Goal: Obtain resource: Obtain resource

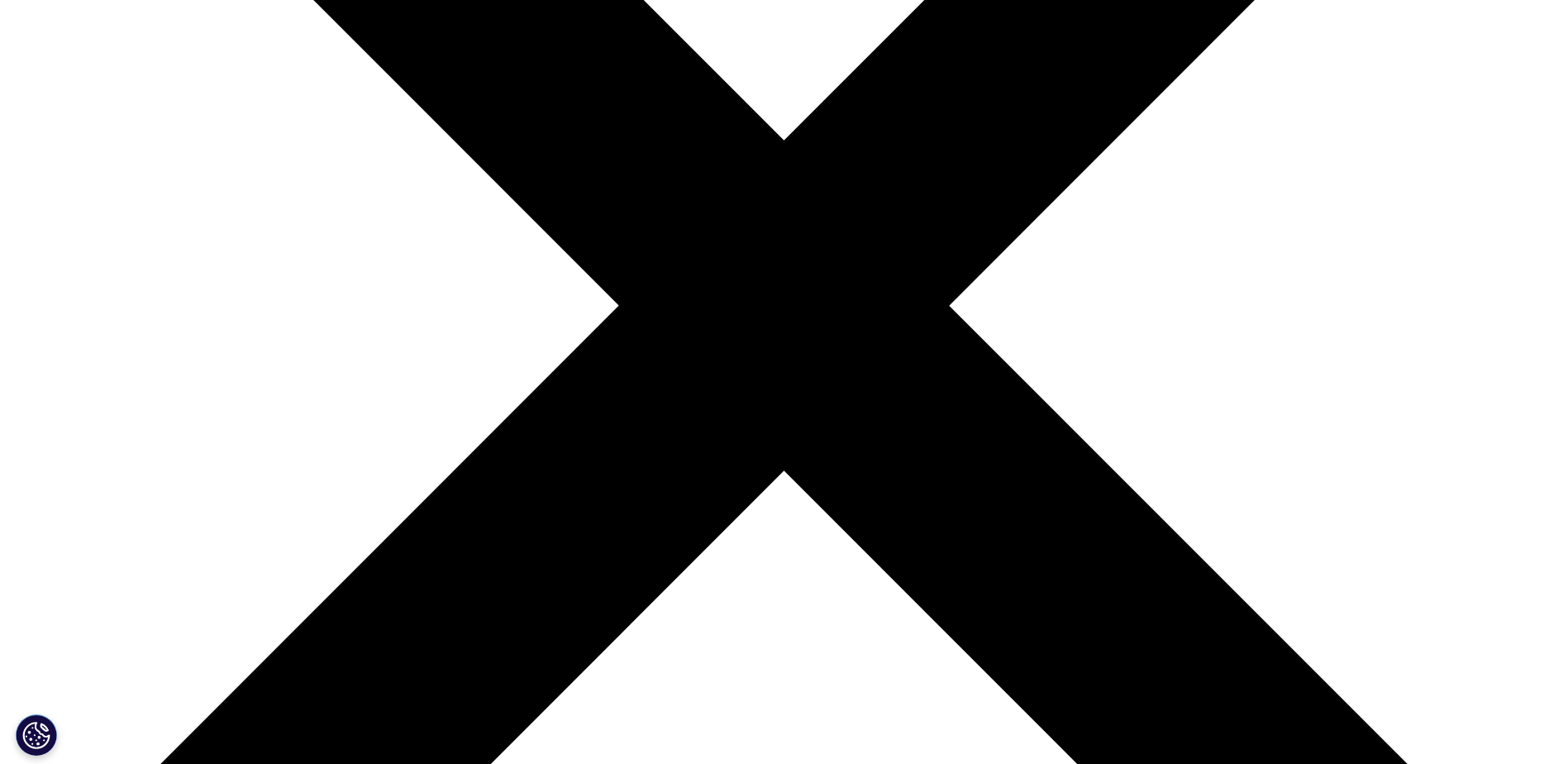
type input "α"
type input "[PERSON_NAME]"
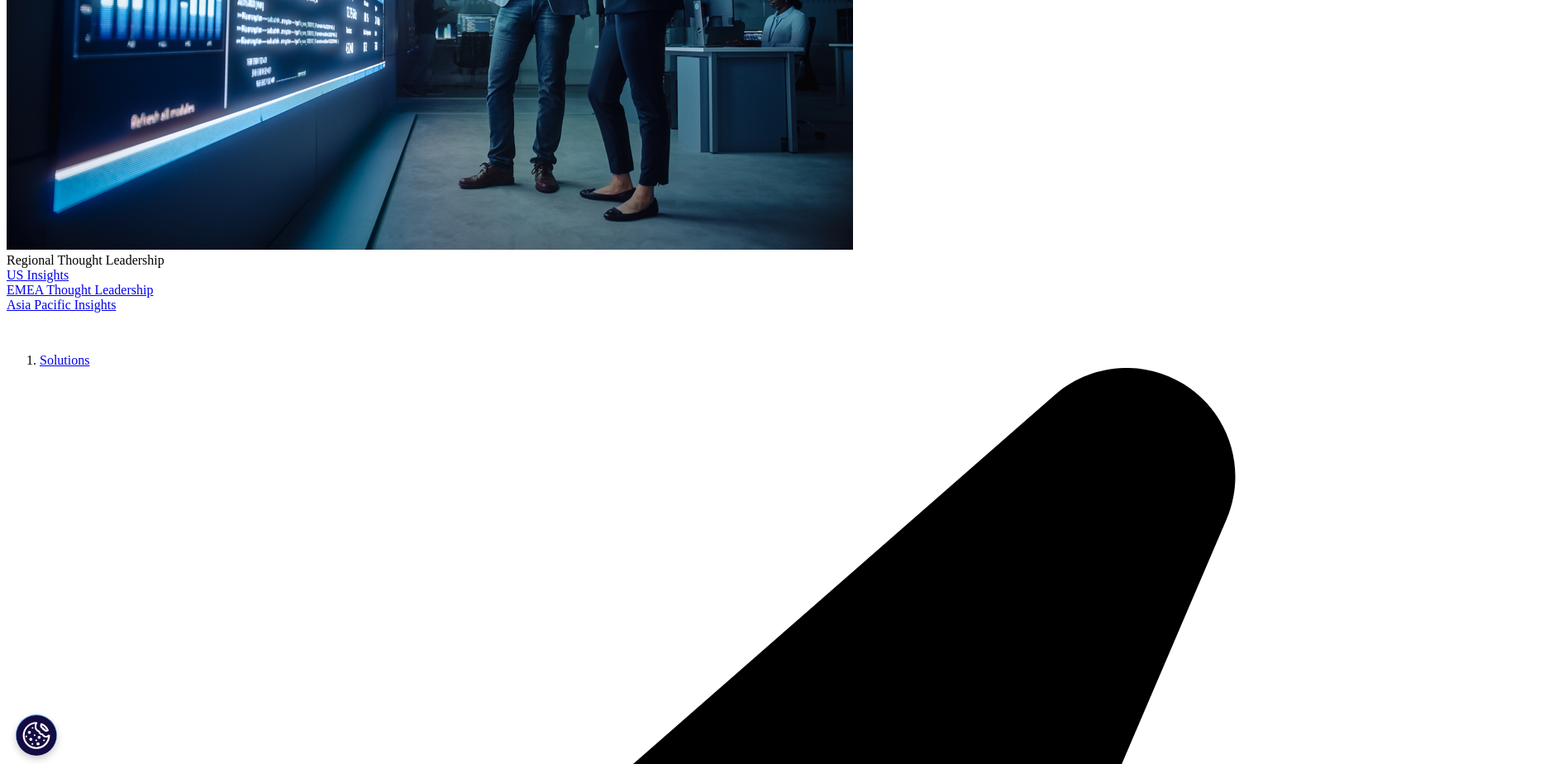
type input "[PERSON_NAME][EMAIL_ADDRESS][PERSON_NAME][DOMAIN_NAME]"
type input "Deputy CEO & COO"
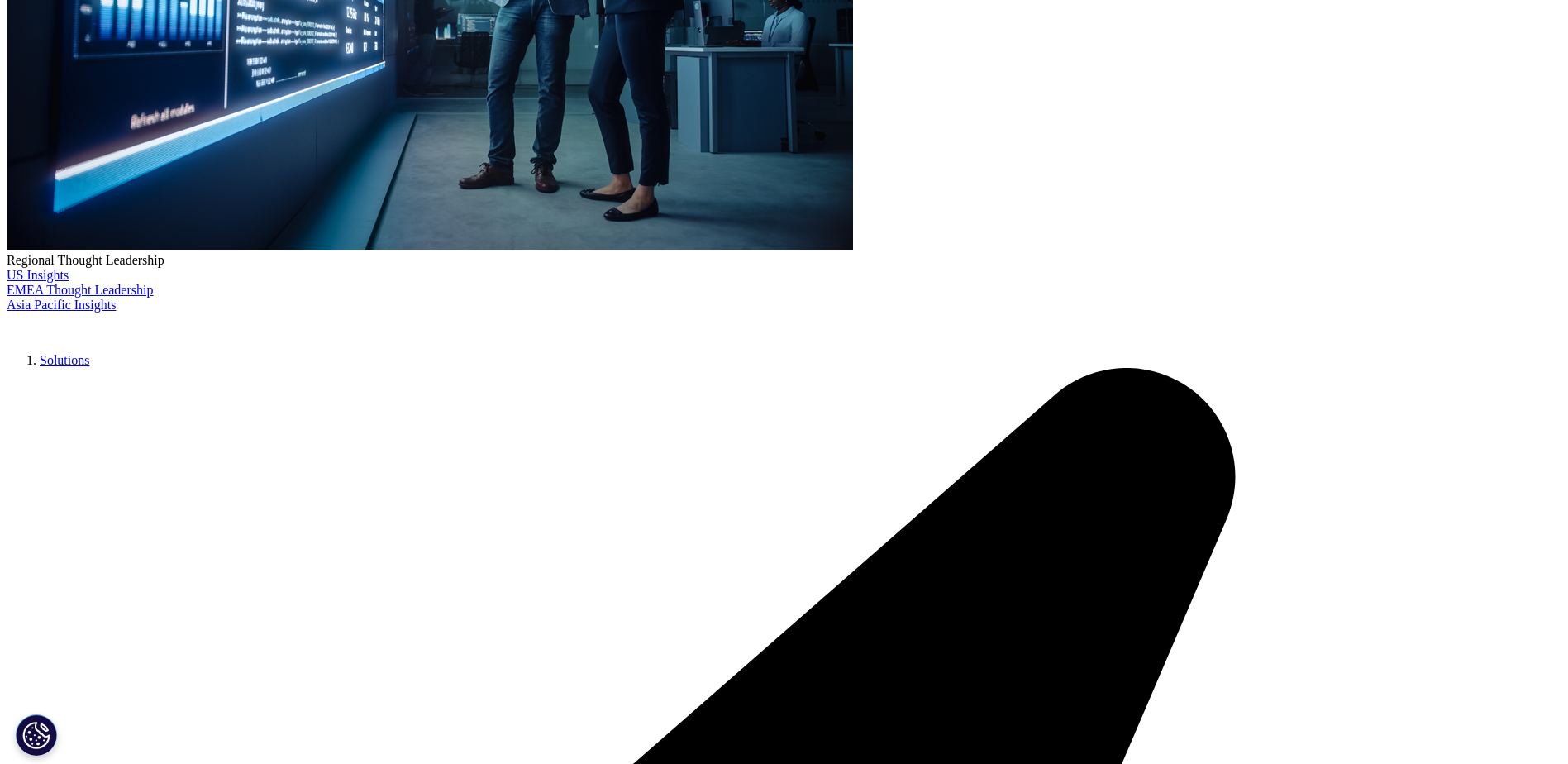
type input "Rontis Hellas SA"
select select "Greece"
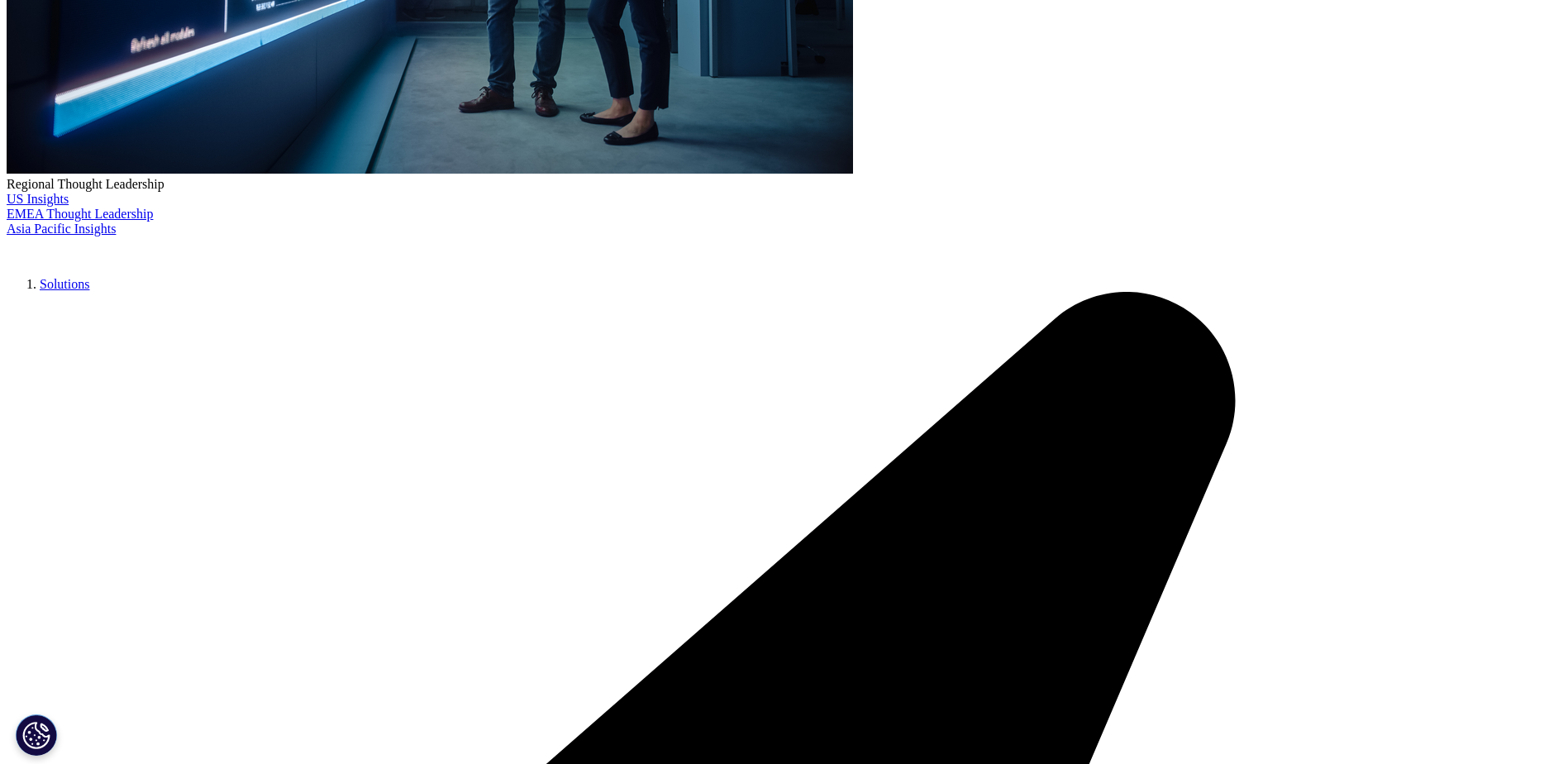
scroll to position [744, 0]
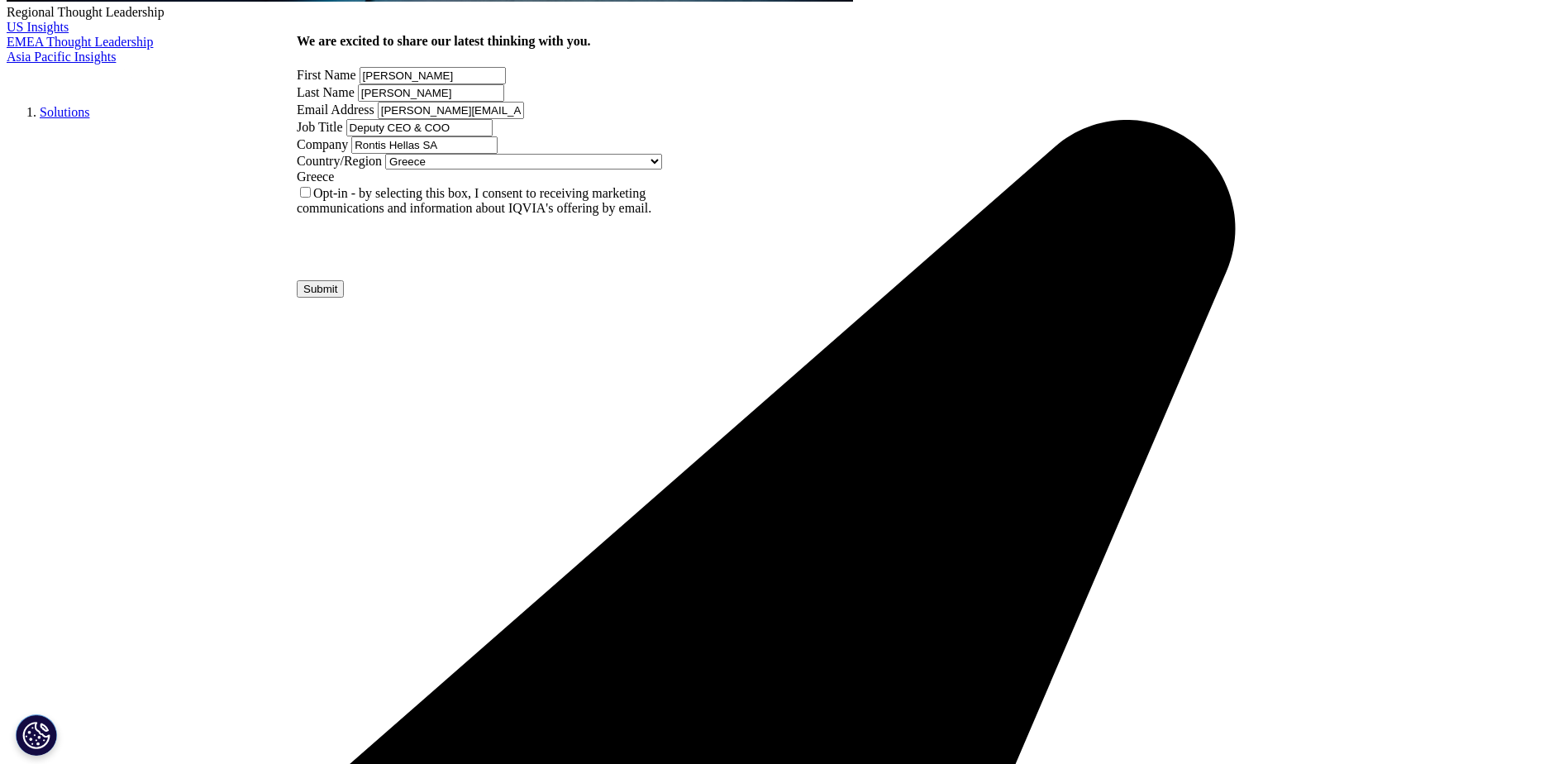
click at [344, 298] on input "Submit" at bounding box center [320, 289] width 47 height 18
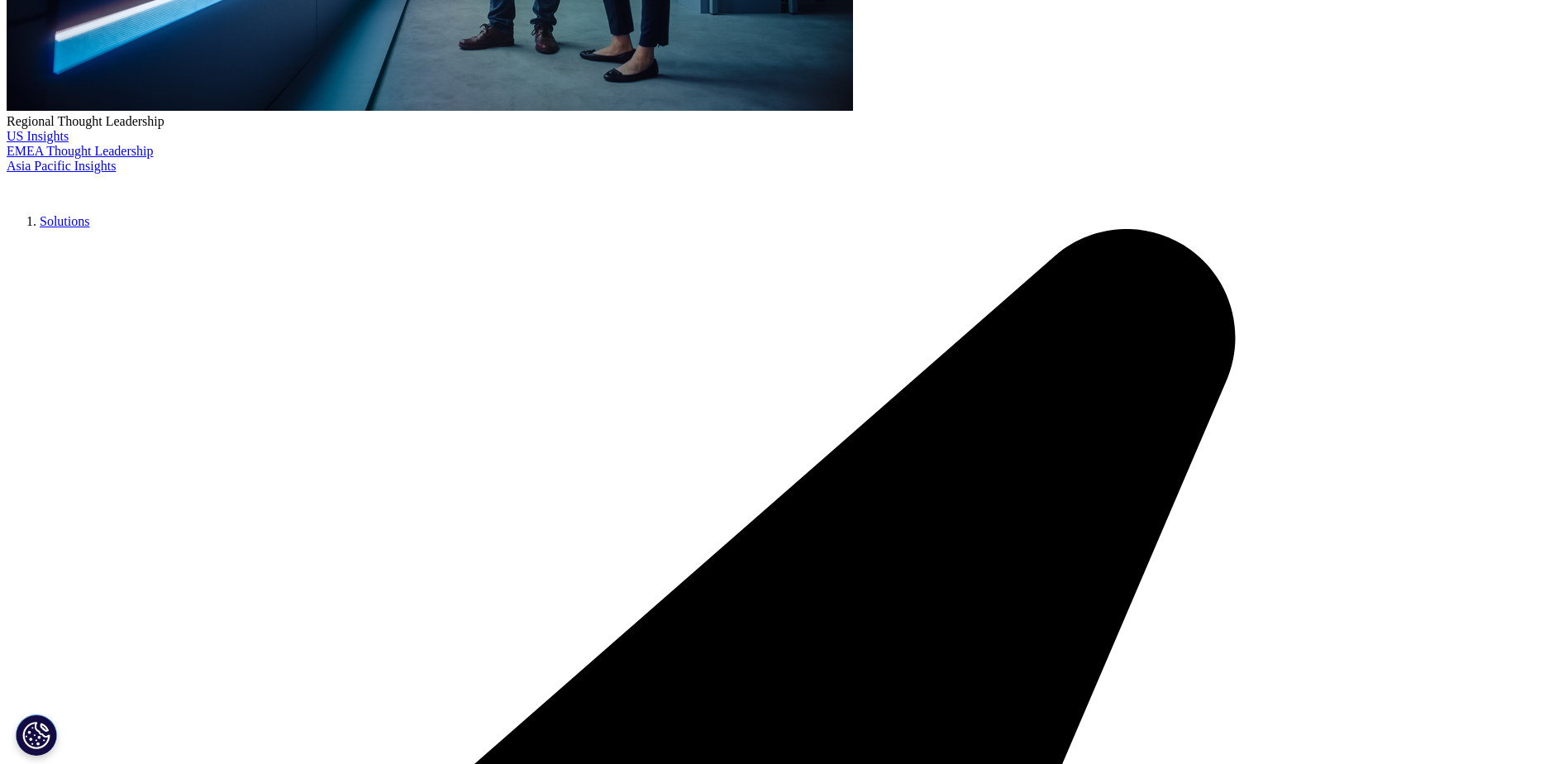
scroll to position [372, 0]
